Goal: Find specific page/section: Find specific page/section

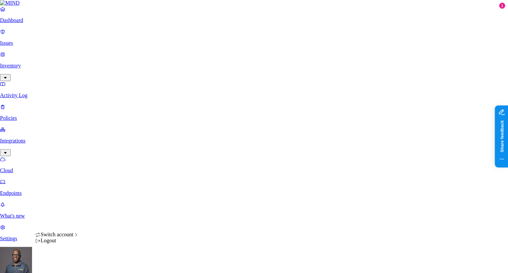
click at [63, 266] on html "Dashboard Issues Inventory Activity Log Policies Integrations Cloud Endpoints W…" at bounding box center [254, 213] width 508 height 427
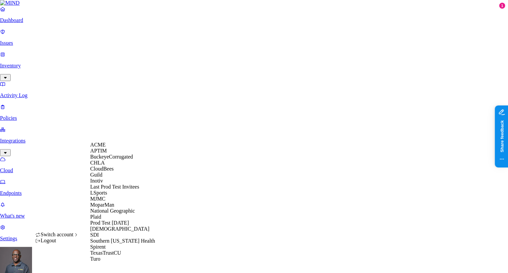
scroll to position [115, 0]
click at [116, 238] on span "Southern [US_STATE] Health" at bounding box center [122, 241] width 65 height 6
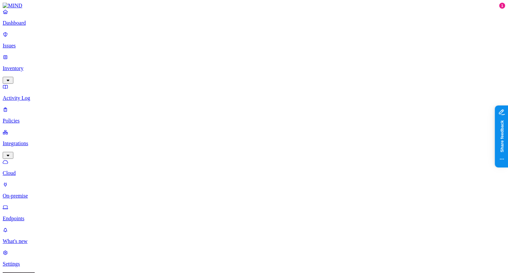
click at [25, 261] on p "Settings" at bounding box center [254, 264] width 502 height 6
